Goal: Transaction & Acquisition: Purchase product/service

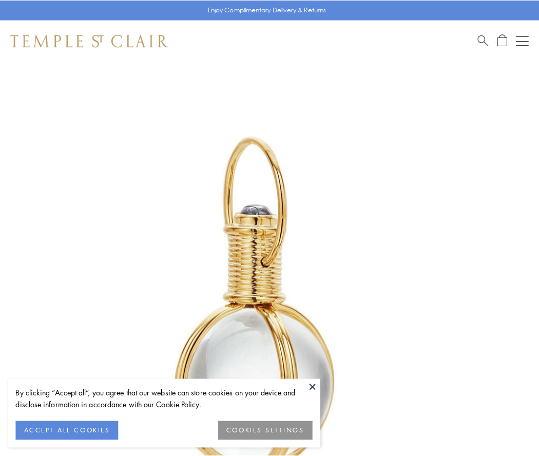
scroll to position [268, 0]
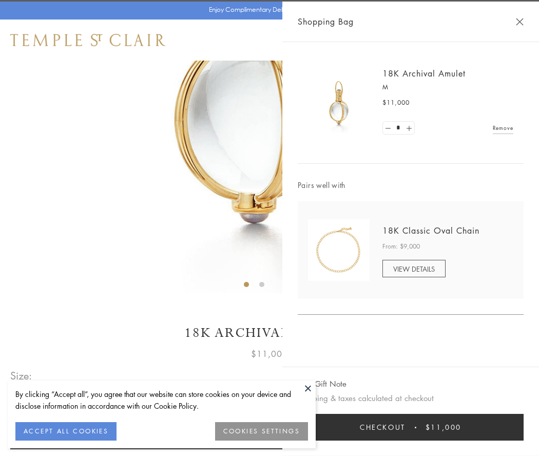
click at [410, 427] on button "Checkout $11,000" at bounding box center [411, 426] width 226 height 27
